Goal: Task Accomplishment & Management: Manage account settings

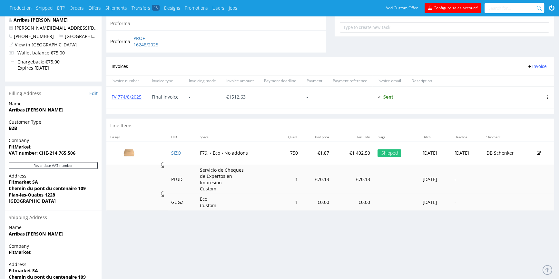
scroll to position [244, 0]
click at [171, 152] on link "SIZO" at bounding box center [176, 153] width 10 height 6
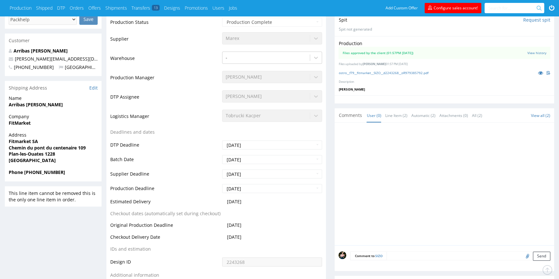
scroll to position [210, 0]
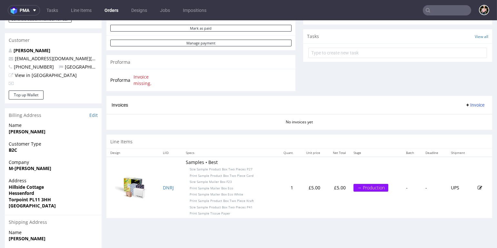
scroll to position [309, 0]
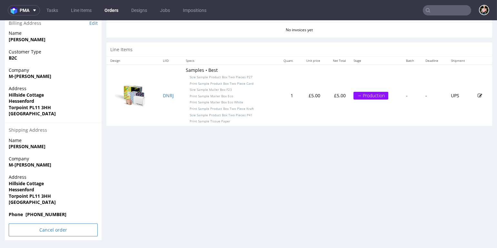
click at [25, 232] on input "Cancel order" at bounding box center [53, 230] width 89 height 13
click at [44, 213] on link "Yes" at bounding box center [43, 213] width 18 height 10
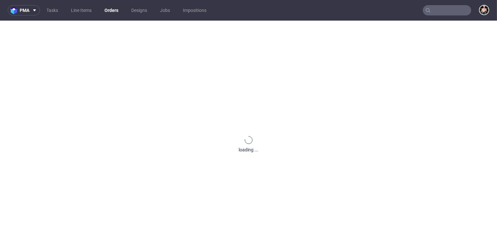
scroll to position [0, 0]
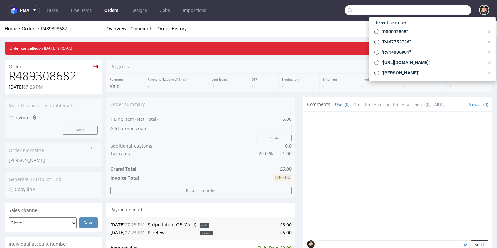
click at [450, 11] on input "text" at bounding box center [407, 10] width 126 height 10
paste input "000002811"
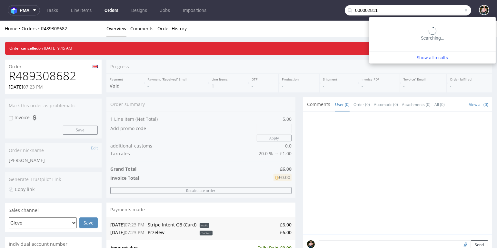
type input "000002811"
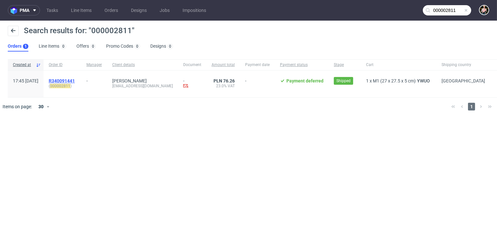
click at [74, 80] on span "R340091441" at bounding box center [62, 80] width 26 height 5
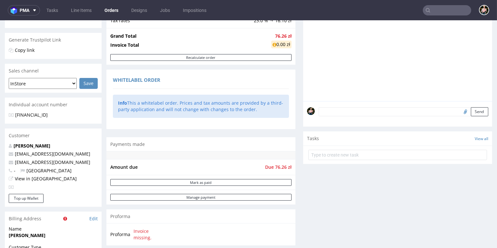
scroll to position [389, 0]
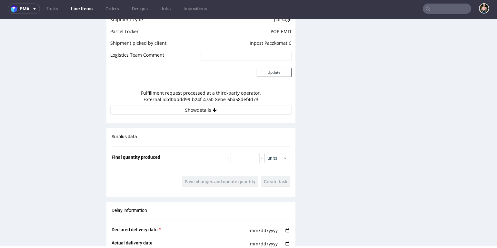
scroll to position [609, 0]
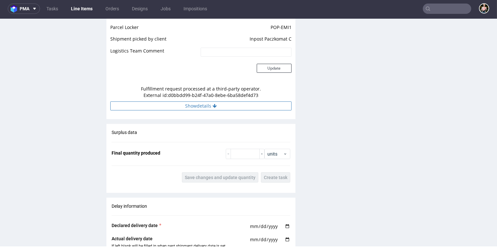
click at [205, 109] on button "Show details" at bounding box center [200, 106] width 181 height 9
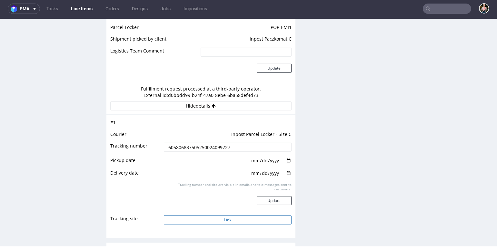
click at [210, 221] on button "Link" at bounding box center [228, 220] width 128 height 9
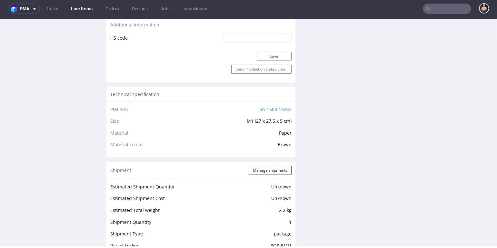
scroll to position [0, 0]
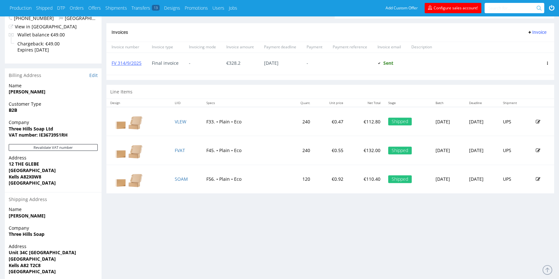
scroll to position [264, 0]
